Goal: Task Accomplishment & Management: Manage account settings

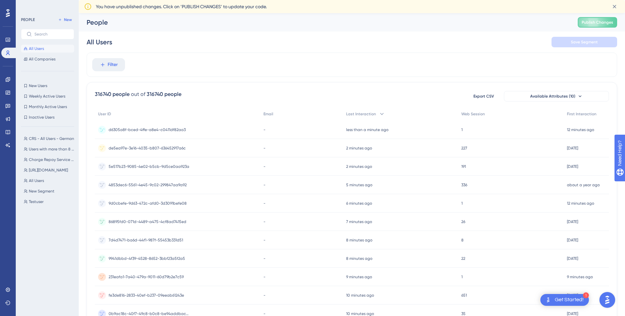
click at [181, 129] on span "d6305a8f-bced-4ffe-a8e4-c0411df82aa3" at bounding box center [147, 129] width 77 height 5
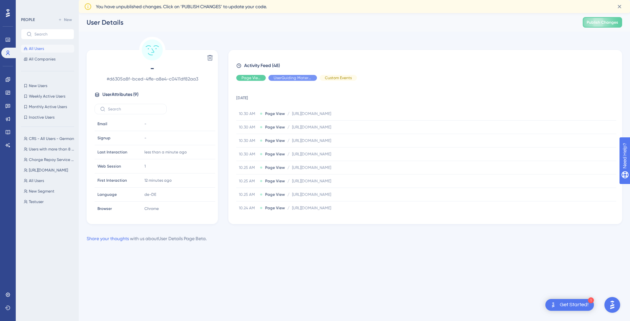
click at [367, 36] on div "Performance Users Engagement Widgets Feedback Product Updates Knowledge Base AI…" at bounding box center [354, 133] width 551 height 240
click at [250, 225] on div "Delete - # d6305a8f-bced-4ffe-a8e4-c0411df82aa3 User Attributes ( 9 ) Email Ema…" at bounding box center [355, 139] width 536 height 205
click at [492, 113] on div "10.30 AM Page View / [URL][DOMAIN_NAME] [URL][DOMAIN_NAME]" at bounding box center [426, 113] width 380 height 13
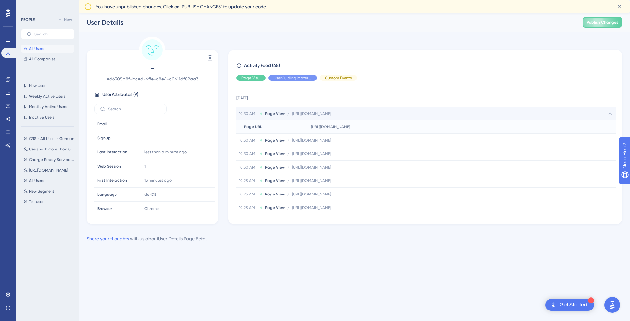
click at [495, 113] on div "10.30 AM Page View / [URL][DOMAIN_NAME] [URL][DOMAIN_NAME]" at bounding box center [426, 113] width 380 height 13
click at [495, 129] on div "10.30 AM Page View / [URL][DOMAIN_NAME] [URL][DOMAIN_NAME]" at bounding box center [426, 126] width 380 height 13
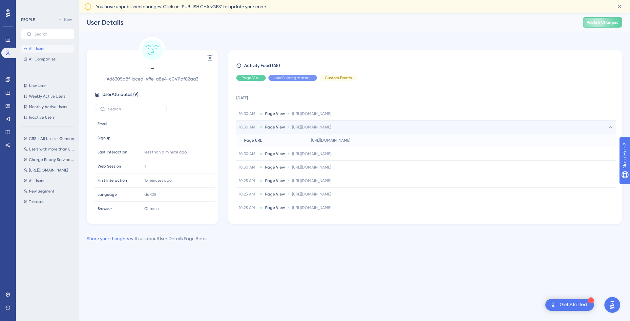
click at [495, 129] on div "10.30 AM Page View / [URL][DOMAIN_NAME] [URL][DOMAIN_NAME]" at bounding box center [426, 126] width 380 height 13
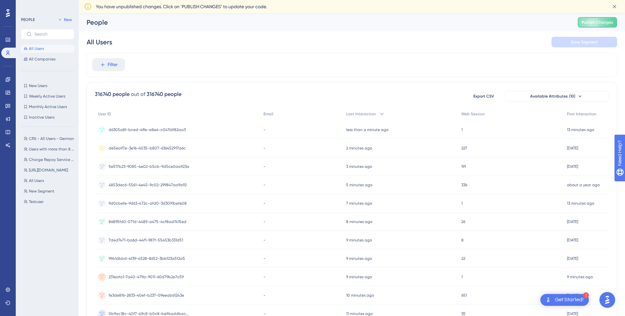
click at [175, 147] on span "de5ea97e-3e16-4035-b807-636452917a6c" at bounding box center [147, 147] width 77 height 5
click at [57, 139] on span "CRS - All Users - German" at bounding box center [51, 138] width 45 height 5
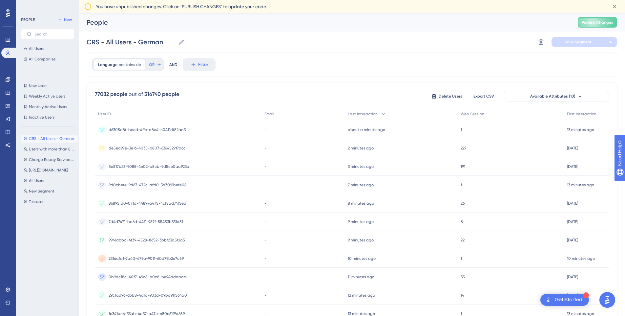
click at [175, 167] on span "5e517b23-9085-4e02-b5cb-9d5ce0aa923a" at bounding box center [149, 166] width 81 height 5
click at [358, 220] on time "9 minutes ago" at bounding box center [361, 221] width 26 height 5
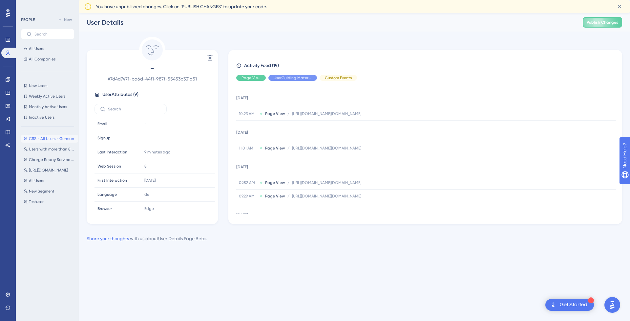
click at [518, 23] on div "User Details" at bounding box center [327, 22] width 480 height 9
click at [52, 139] on span "CRS - All Users - German" at bounding box center [51, 138] width 45 height 5
